Goal: Information Seeking & Learning: Learn about a topic

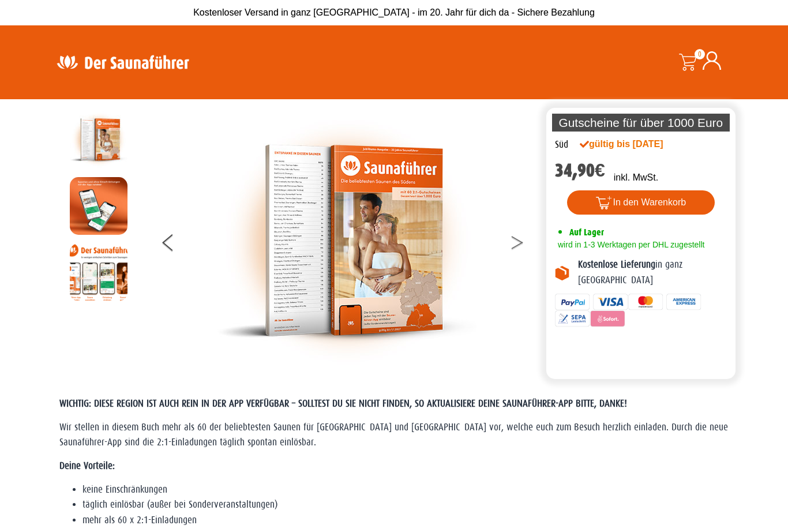
click at [517, 240] on button at bounding box center [524, 244] width 29 height 29
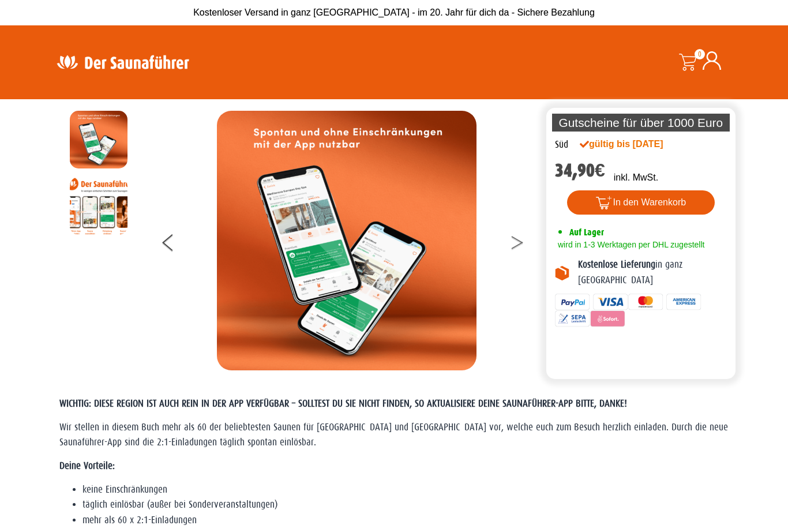
click at [522, 244] on button at bounding box center [524, 244] width 29 height 29
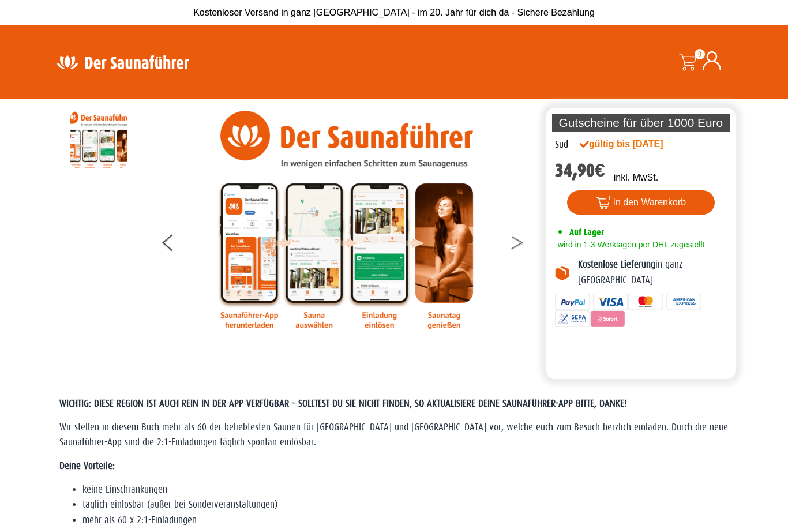
click at [513, 244] on button at bounding box center [524, 244] width 29 height 29
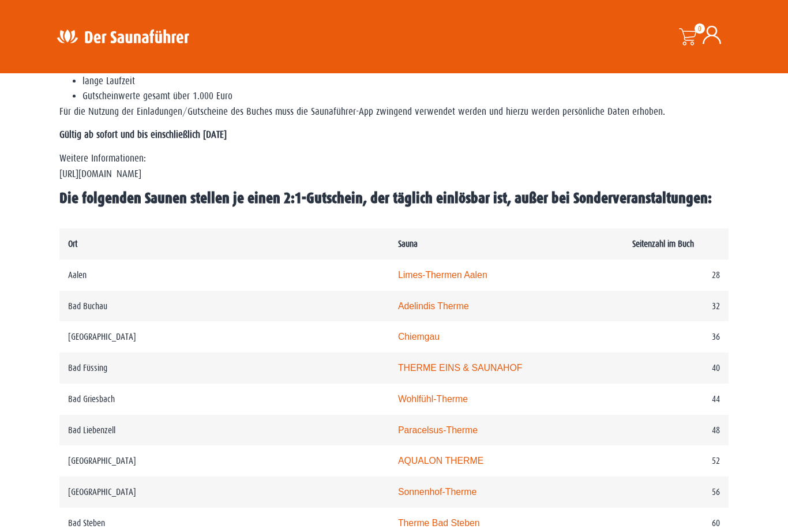
scroll to position [454, 0]
click at [398, 311] on link "Adelindis Therme" at bounding box center [433, 306] width 71 height 10
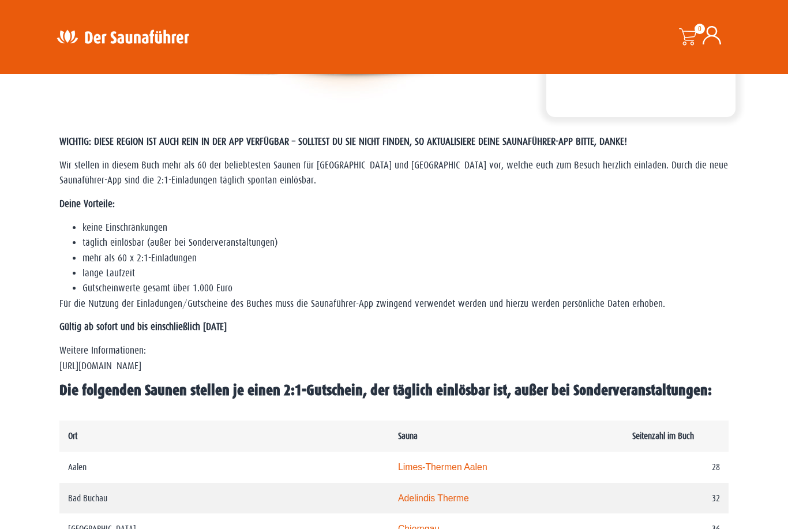
scroll to position [261, 0]
click at [152, 399] on span "Die folgenden Saunen stellen je einen 2:1-Gutschein, der täglich einlösbar ist,…" at bounding box center [385, 390] width 652 height 17
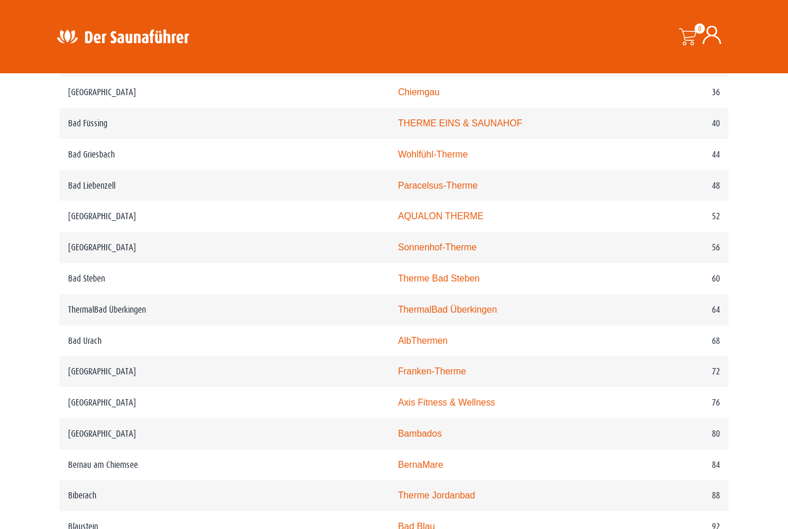
scroll to position [698, 0]
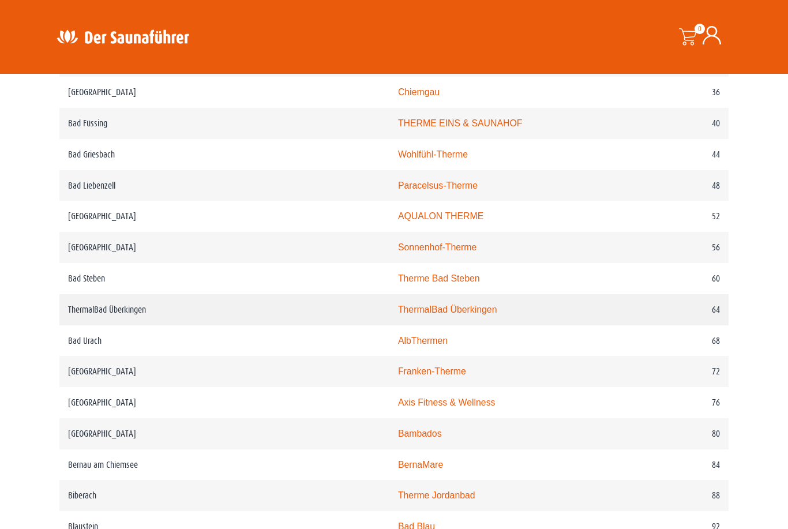
click at [85, 325] on td "ThermalBad Überkingen" at bounding box center [224, 309] width 330 height 31
click at [398, 314] on link "ThermalBad Überkingen" at bounding box center [447, 309] width 99 height 10
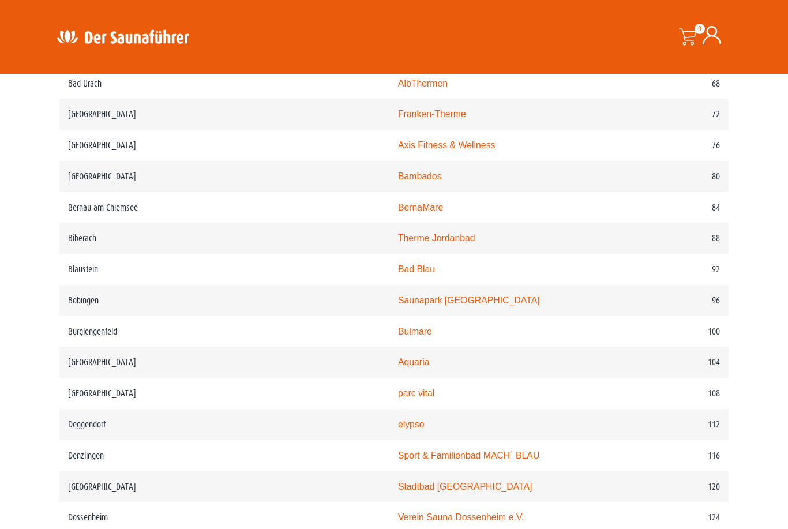
scroll to position [932, 0]
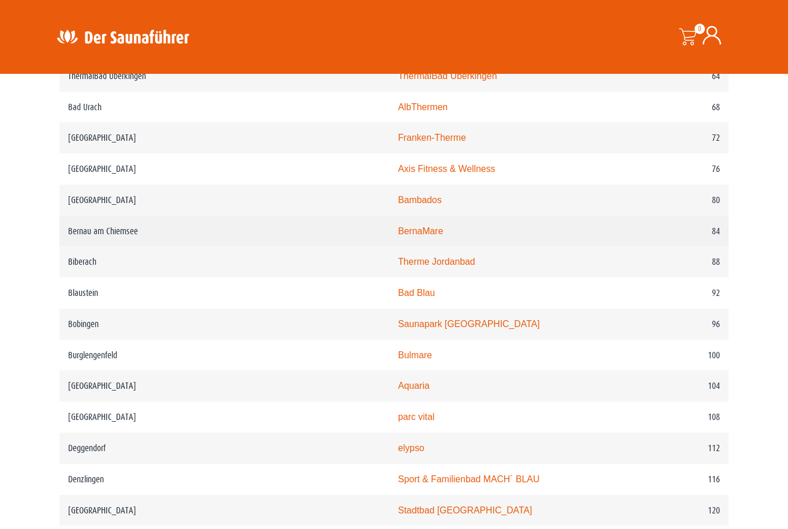
click at [398, 236] on link "BernaMare" at bounding box center [420, 231] width 45 height 10
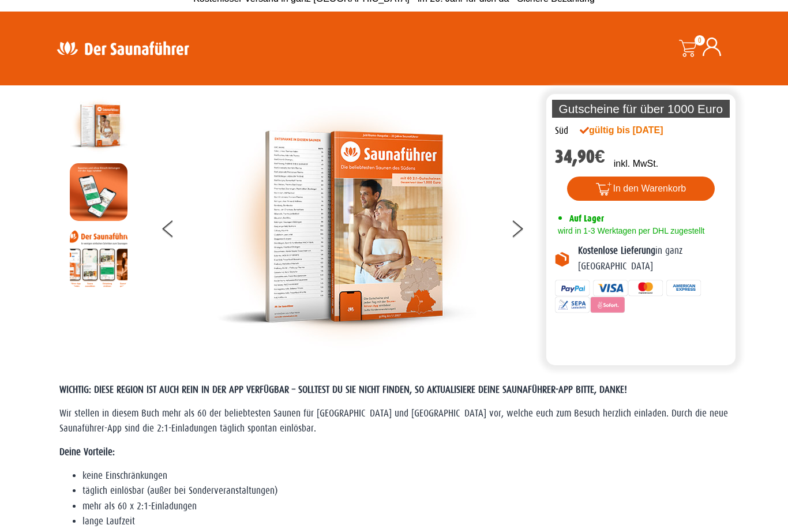
scroll to position [14, 0]
click at [528, 227] on button at bounding box center [524, 230] width 29 height 29
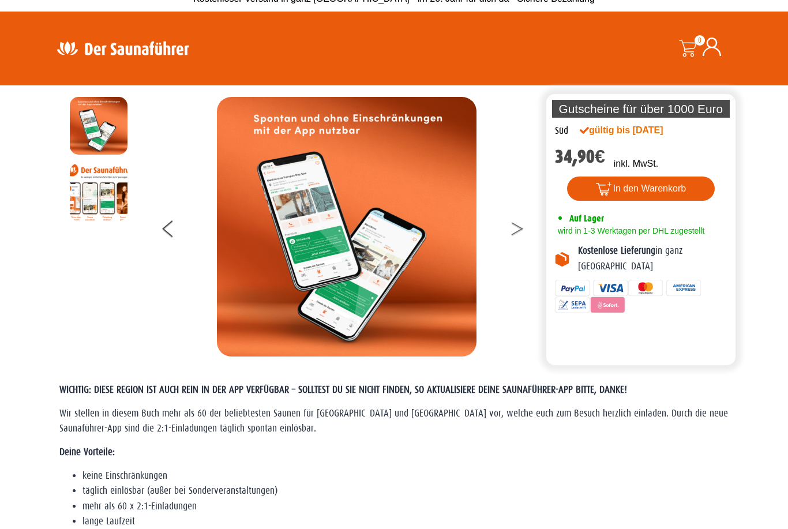
click at [523, 223] on button at bounding box center [524, 230] width 29 height 29
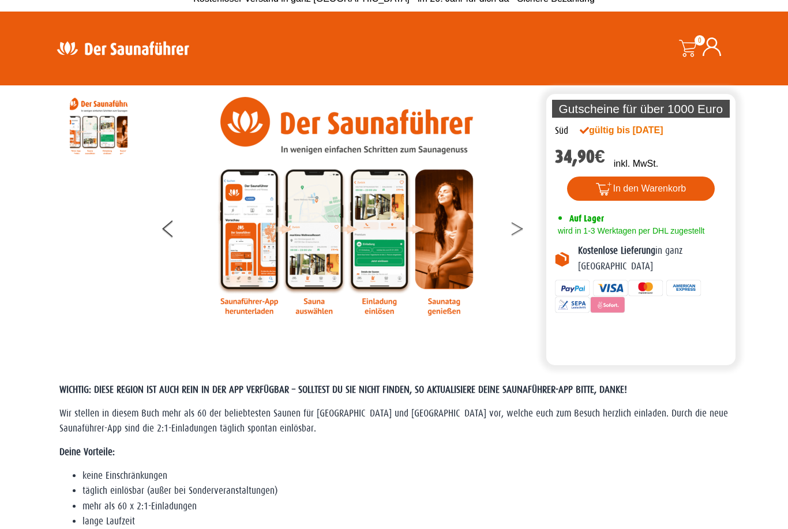
click at [516, 226] on button at bounding box center [524, 230] width 29 height 29
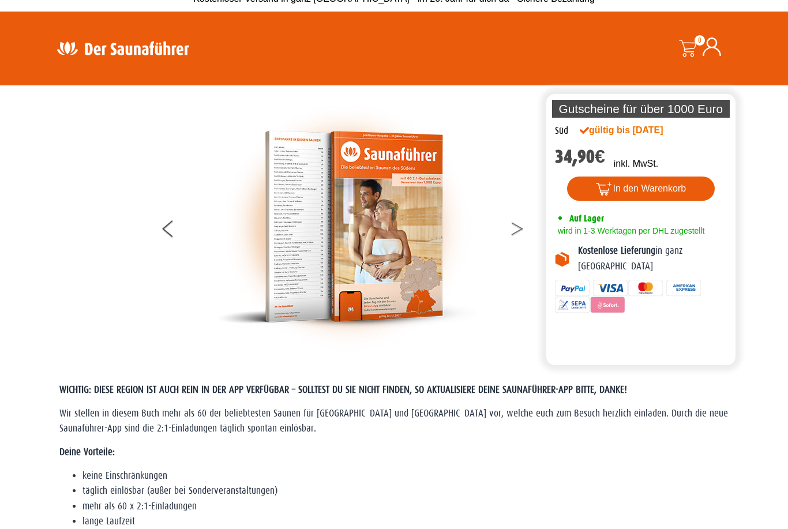
click at [515, 227] on button at bounding box center [524, 230] width 29 height 29
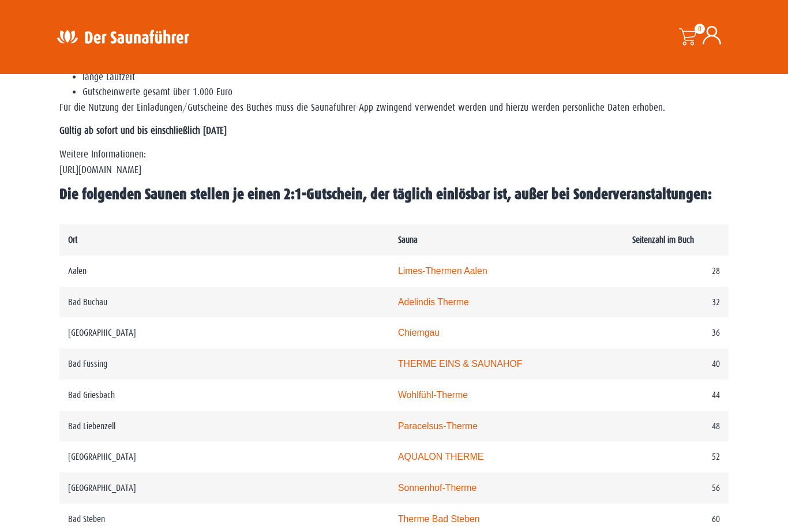
scroll to position [464, 0]
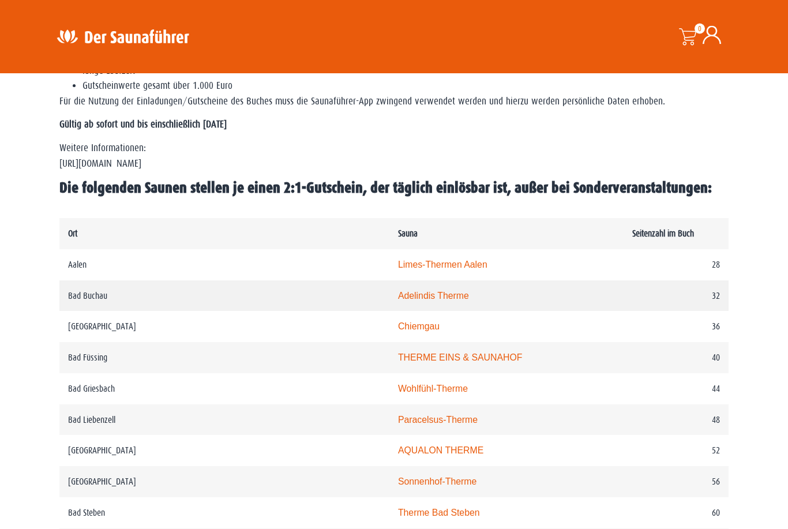
click at [77, 312] on td "Bad Buchau" at bounding box center [224, 296] width 330 height 31
click at [398, 301] on link "Adelindis Therme" at bounding box center [433, 296] width 71 height 10
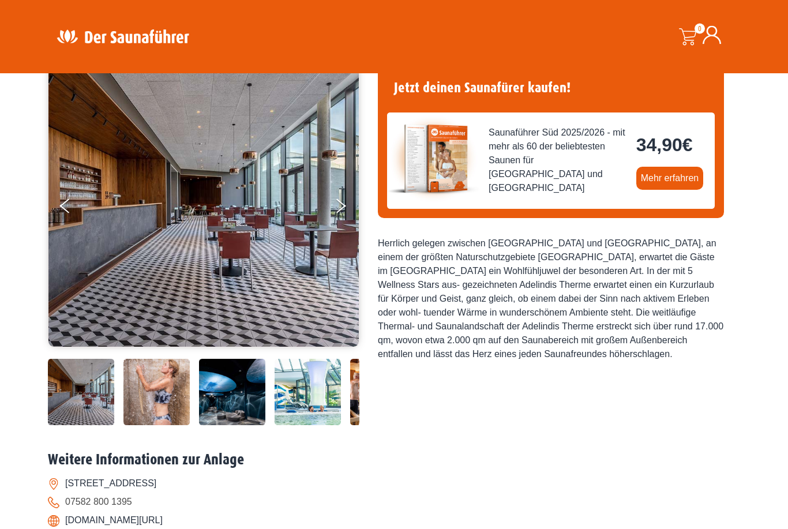
scroll to position [83, 0]
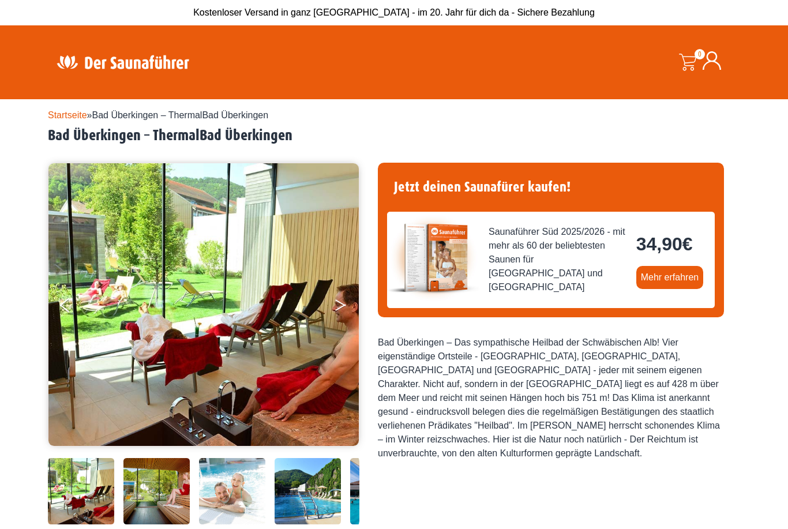
click at [347, 307] on button "Next" at bounding box center [348, 307] width 29 height 29
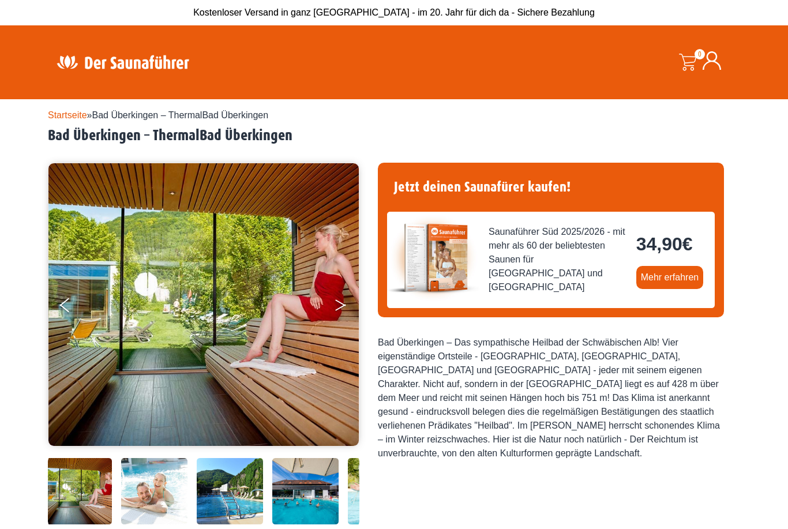
click at [349, 300] on button "Next" at bounding box center [348, 307] width 29 height 29
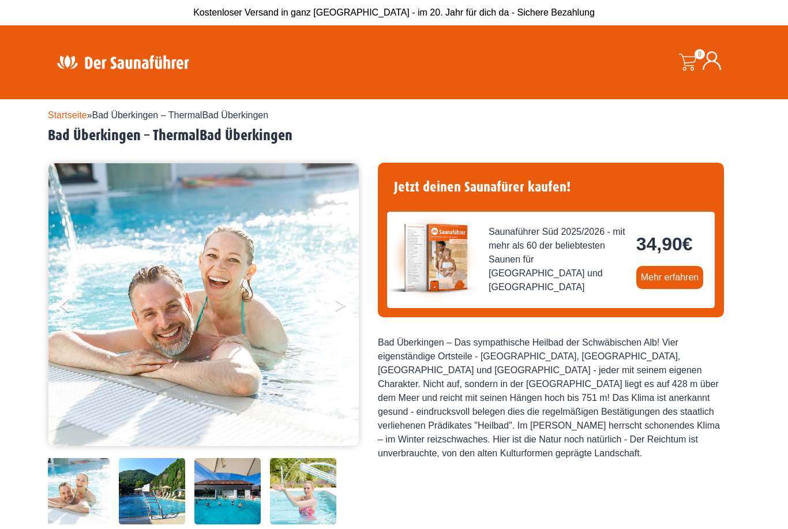
click at [344, 297] on button "Next" at bounding box center [348, 307] width 29 height 29
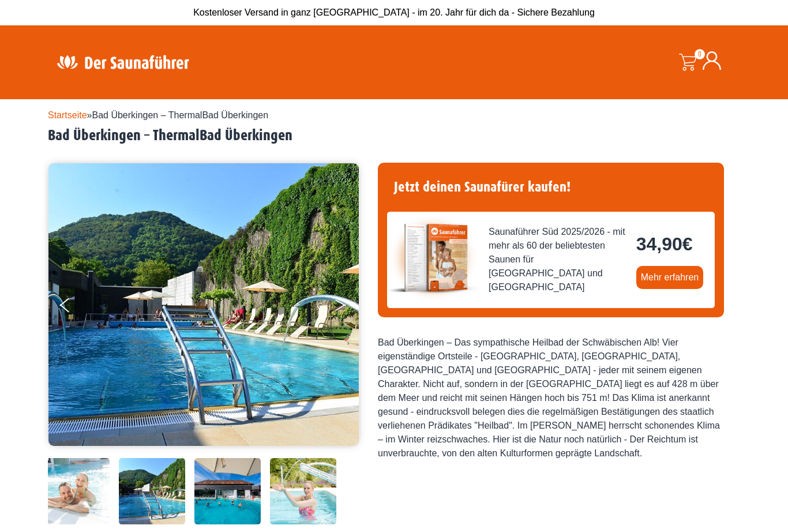
click at [343, 309] on button "Next" at bounding box center [348, 307] width 29 height 29
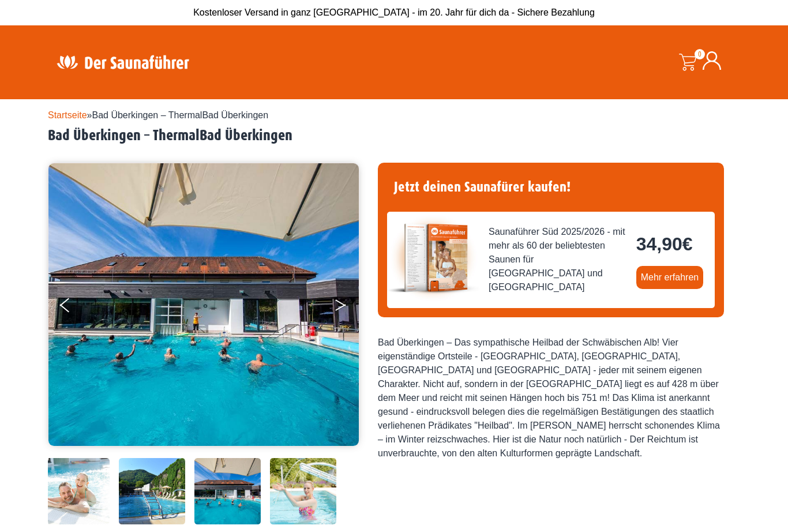
click at [334, 306] on button "Next" at bounding box center [348, 307] width 29 height 29
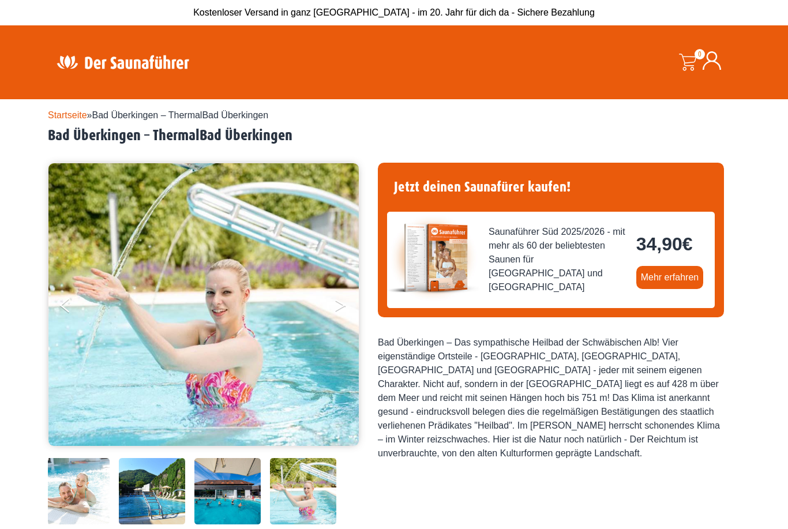
click at [348, 295] on button "Next" at bounding box center [348, 307] width 29 height 29
click at [343, 309] on button "Next" at bounding box center [348, 307] width 29 height 29
click at [341, 304] on button "Next" at bounding box center [348, 307] width 29 height 29
click at [339, 302] on icon "Next" at bounding box center [340, 302] width 10 height 7
click at [340, 299] on button "Next" at bounding box center [348, 307] width 29 height 29
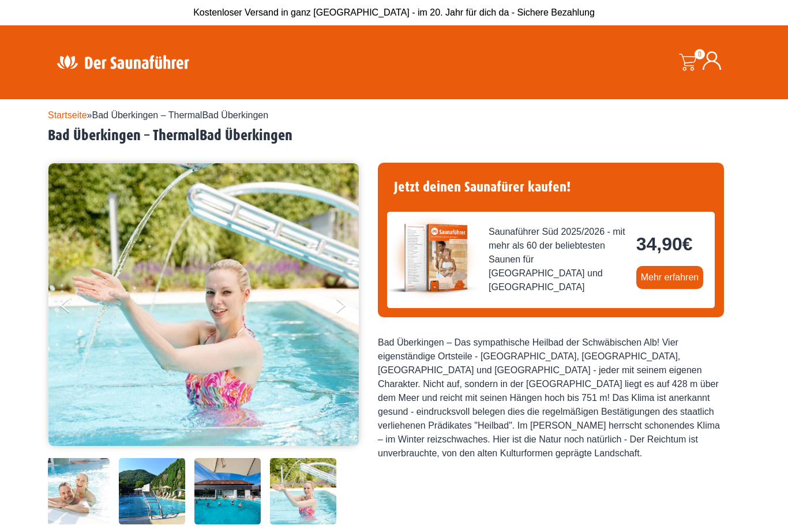
click at [53, 302] on img at bounding box center [203, 304] width 310 height 283
click at [76, 310] on button "Previous" at bounding box center [74, 307] width 29 height 29
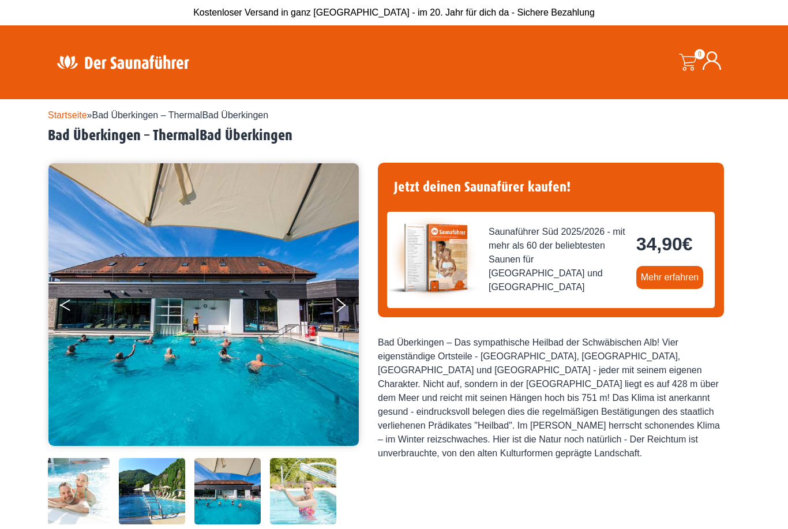
click at [84, 315] on button "Previous" at bounding box center [74, 307] width 29 height 29
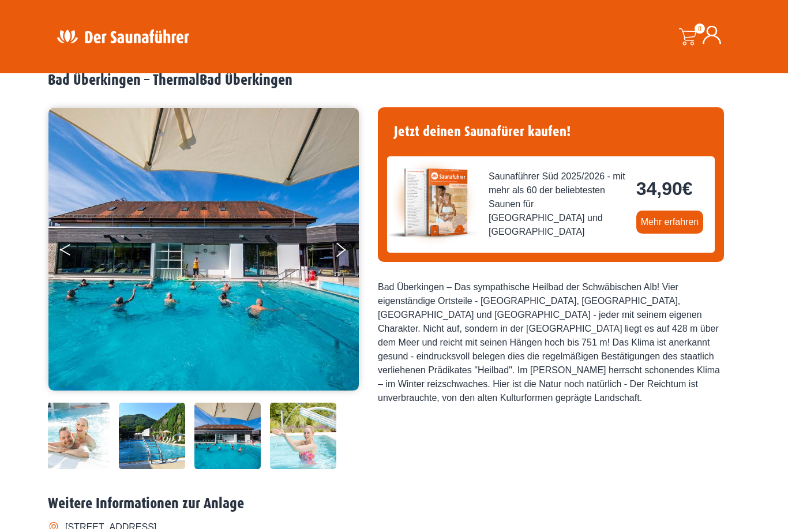
scroll to position [44, 0]
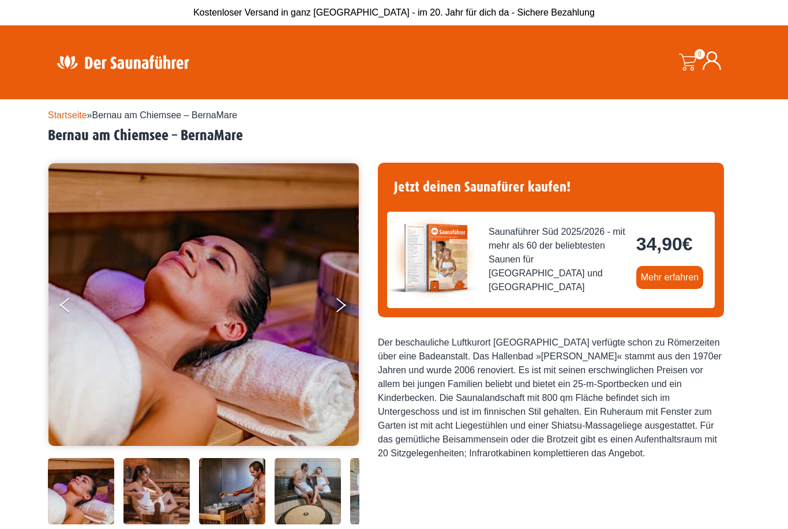
click at [74, 309] on button "Previous" at bounding box center [74, 307] width 29 height 29
click at [69, 307] on button "Previous" at bounding box center [74, 307] width 29 height 29
click at [79, 316] on button "Previous" at bounding box center [74, 307] width 29 height 29
